Goal: Information Seeking & Learning: Check status

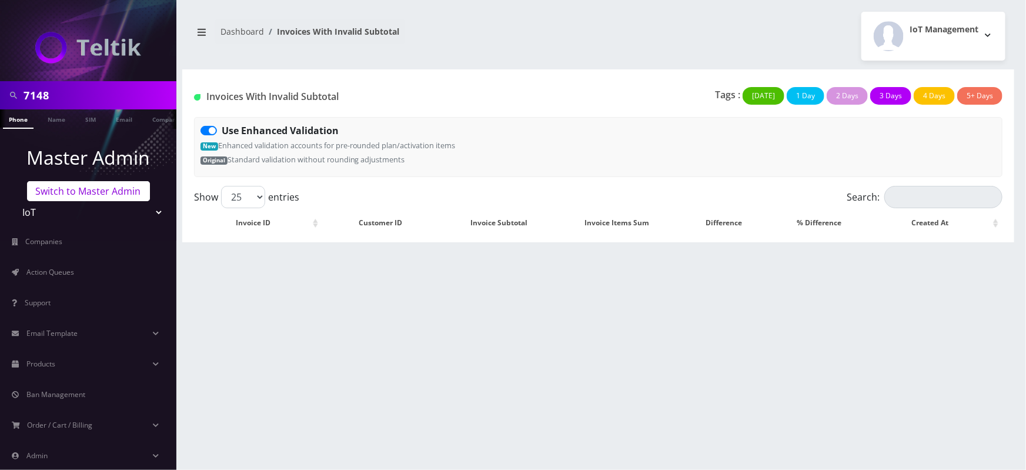
click at [92, 189] on link "Switch to Master Admin" at bounding box center [88, 191] width 123 height 20
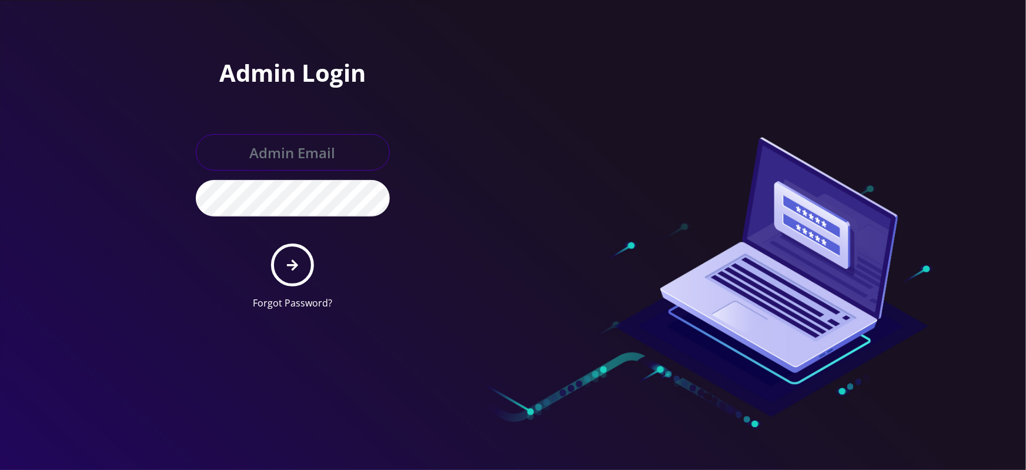
type input "[EMAIL_ADDRESS][DOMAIN_NAME]"
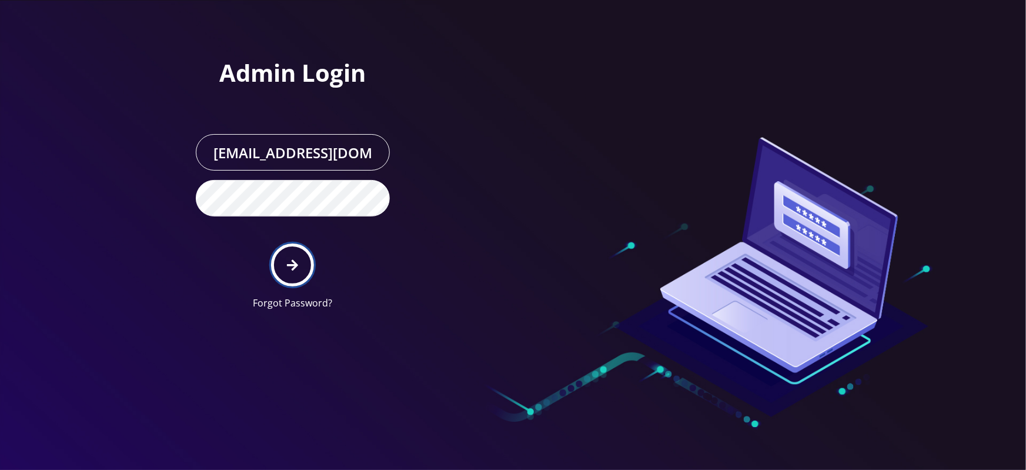
click at [298, 246] on button "submit" at bounding box center [292, 265] width 43 height 43
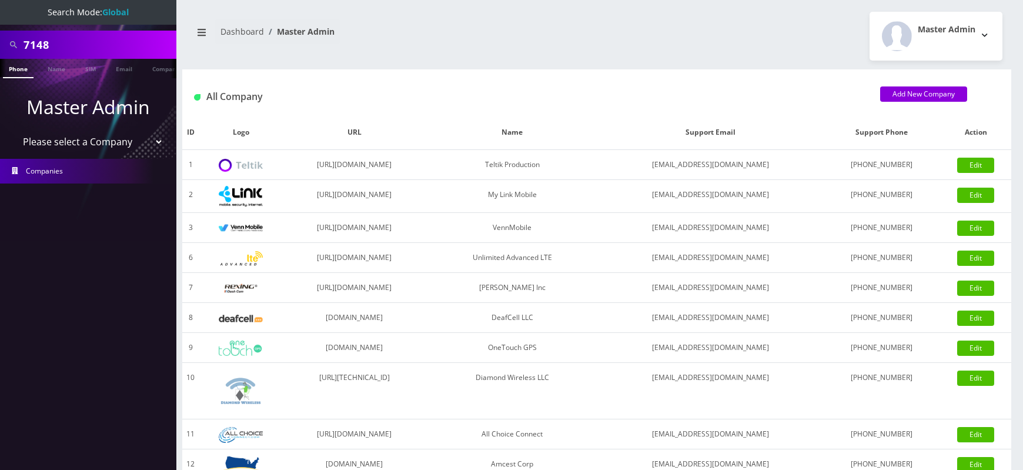
click at [36, 42] on input "7148" at bounding box center [99, 45] width 150 height 22
paste input "5516"
type input "5516"
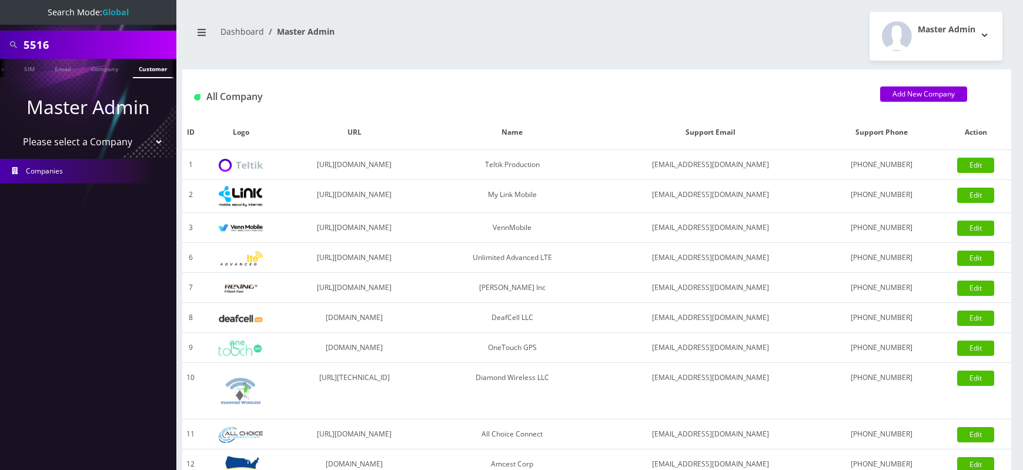
click at [141, 67] on link "Customer" at bounding box center [153, 68] width 41 height 19
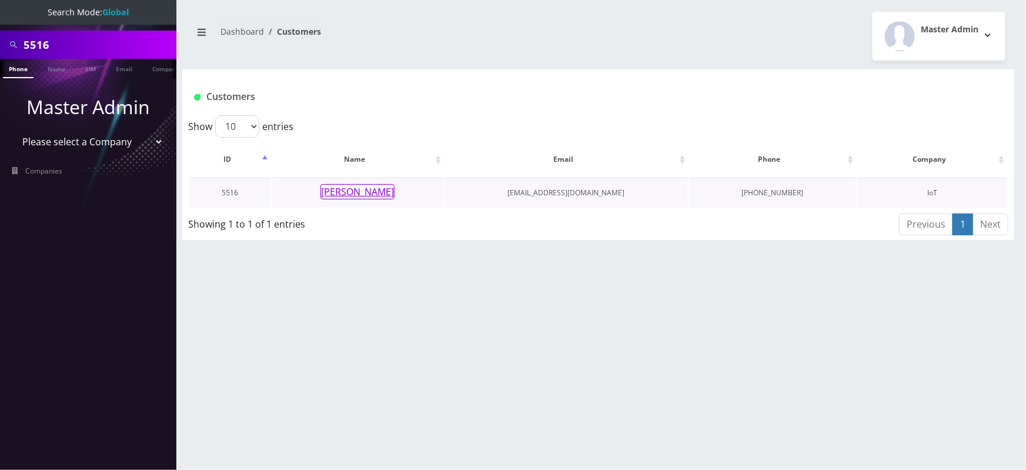
click at [365, 189] on button "[PERSON_NAME]" at bounding box center [358, 191] width 74 height 15
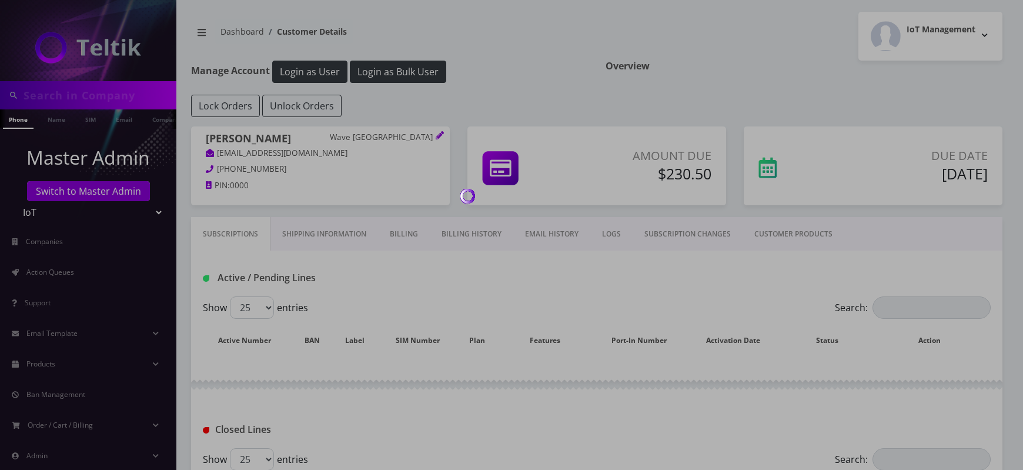
type input "5516"
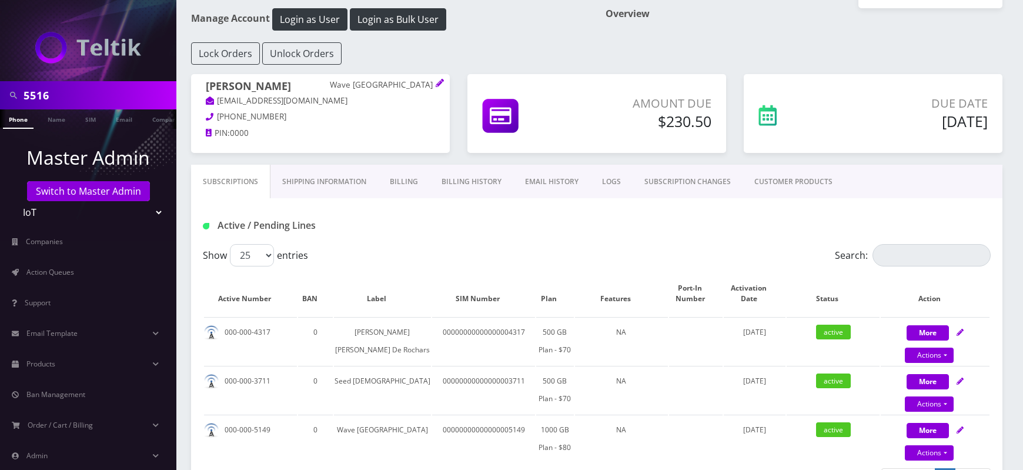
scroll to position [55, 0]
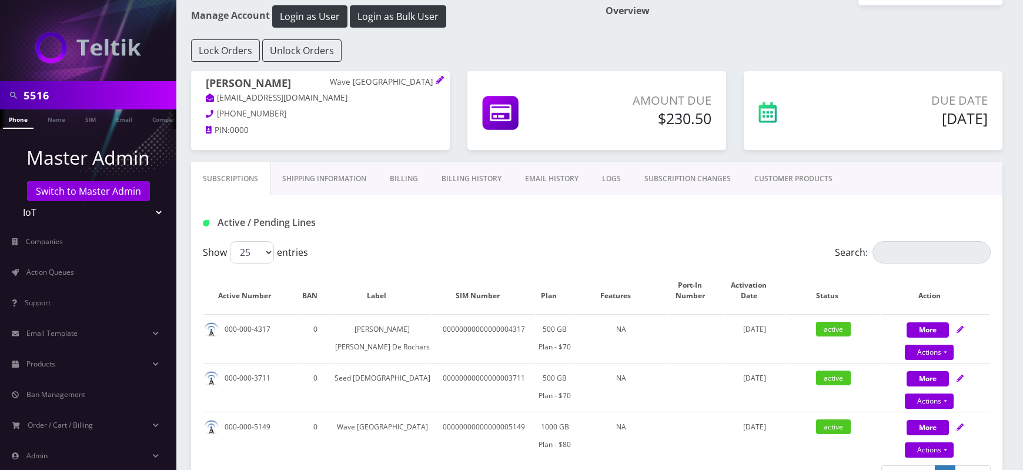
click at [473, 172] on link "Billing History" at bounding box center [472, 179] width 84 height 34
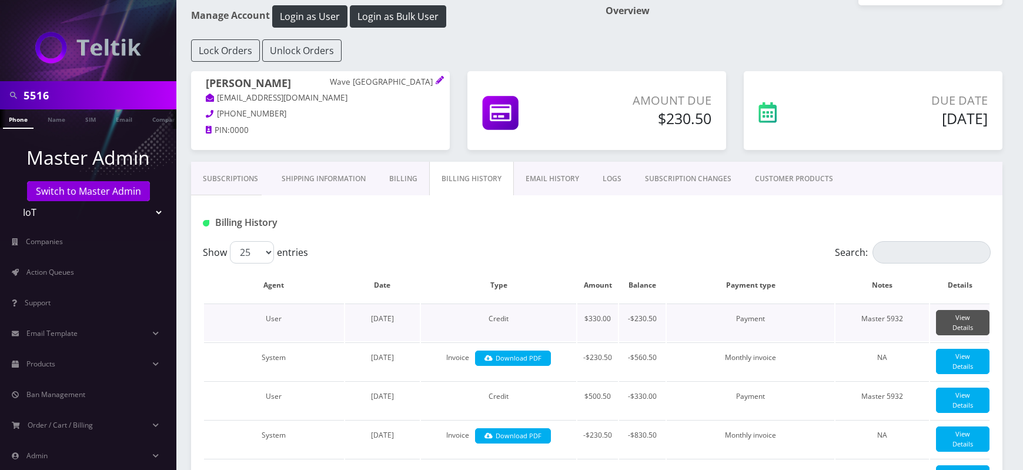
click at [976, 315] on link "View Details" at bounding box center [963, 322] width 54 height 25
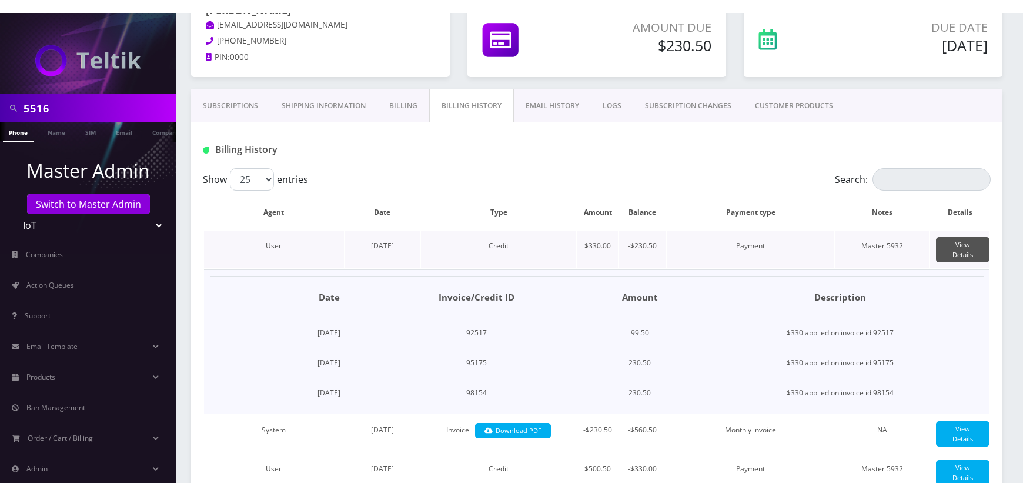
scroll to position [147, 0]
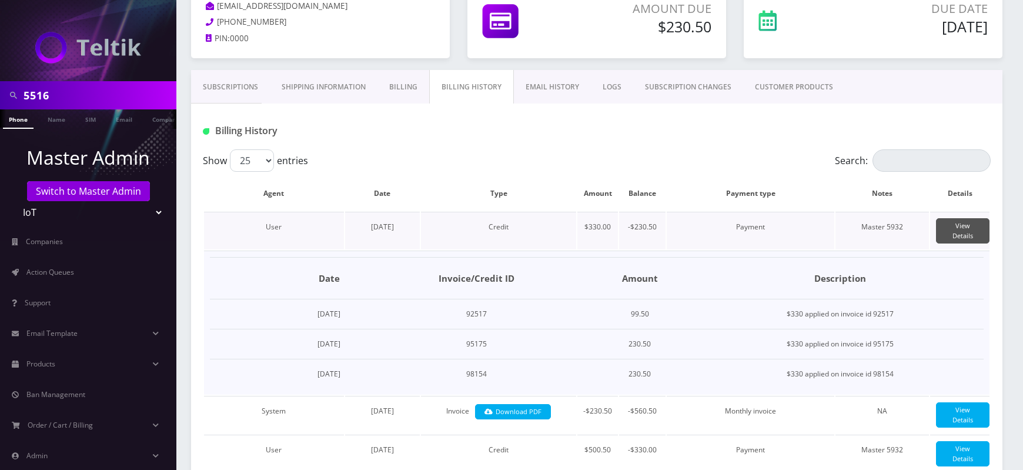
click at [955, 226] on link "View Details" at bounding box center [963, 230] width 54 height 25
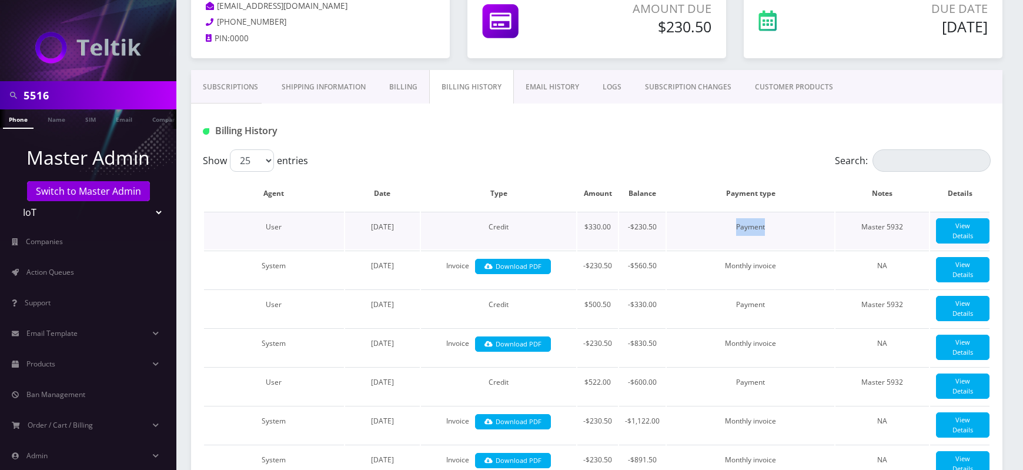
drag, startPoint x: 736, startPoint y: 228, endPoint x: 774, endPoint y: 223, distance: 37.9
click at [774, 223] on td "Payment" at bounding box center [751, 231] width 168 height 38
